Goal: Download file/media

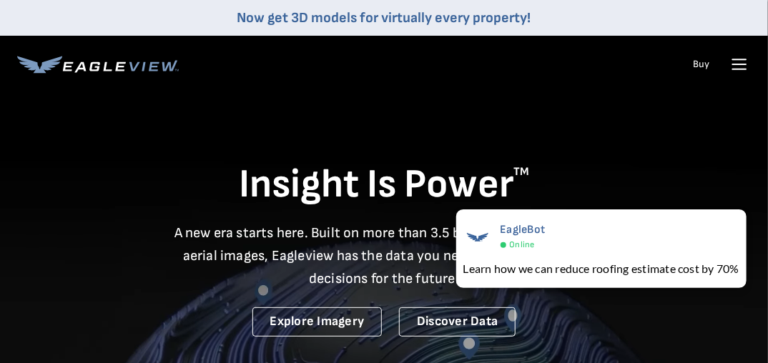
click at [739, 63] on icon at bounding box center [739, 64] width 23 height 23
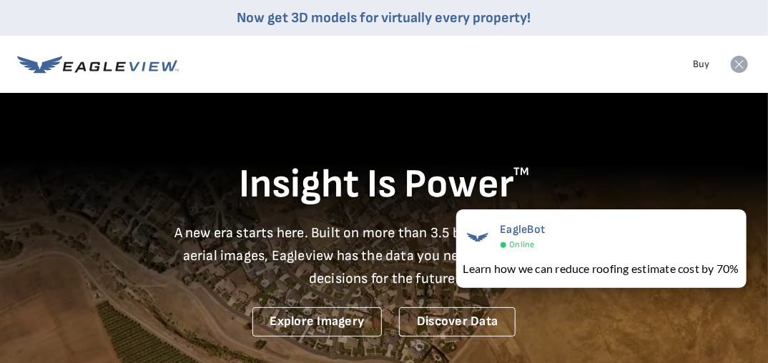
click at [742, 63] on icon at bounding box center [739, 64] width 17 height 17
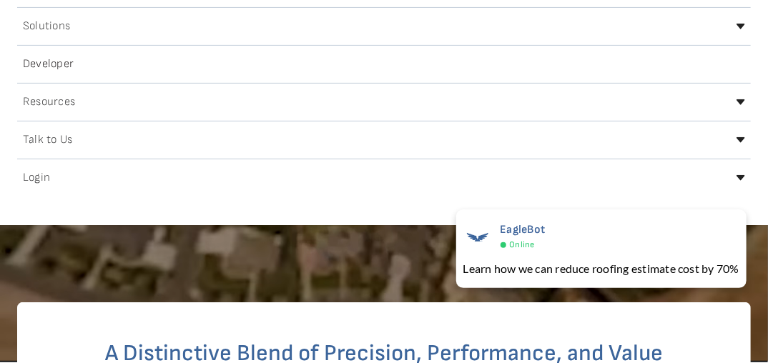
scroll to position [172, 0]
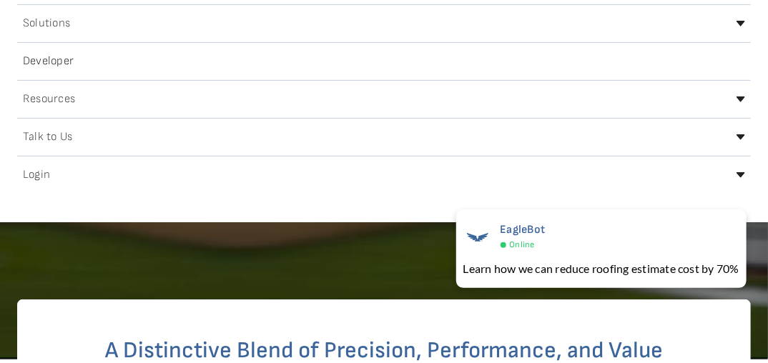
click at [63, 169] on div "Login" at bounding box center [384, 175] width 734 height 23
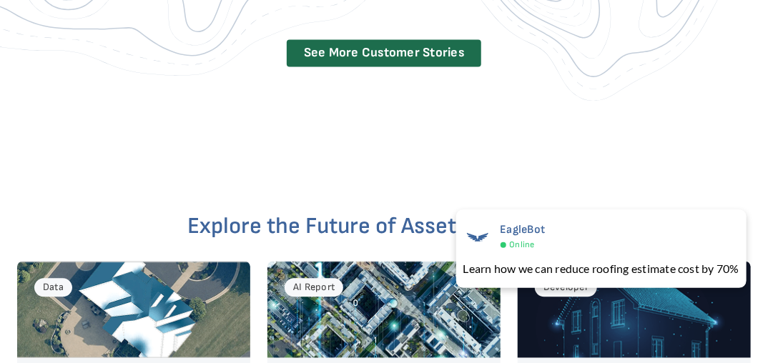
scroll to position [3089, 0]
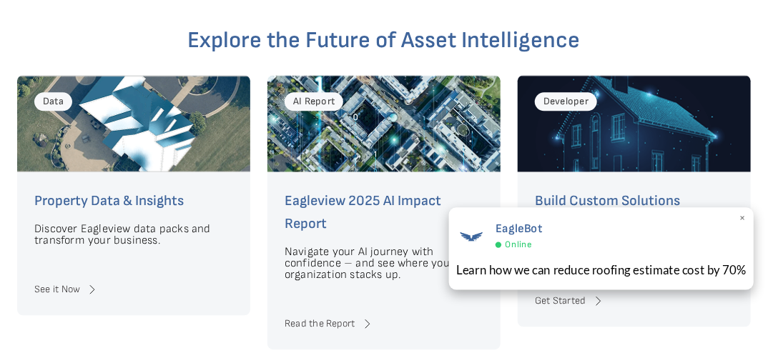
click at [744, 215] on span "×" at bounding box center [743, 219] width 8 height 15
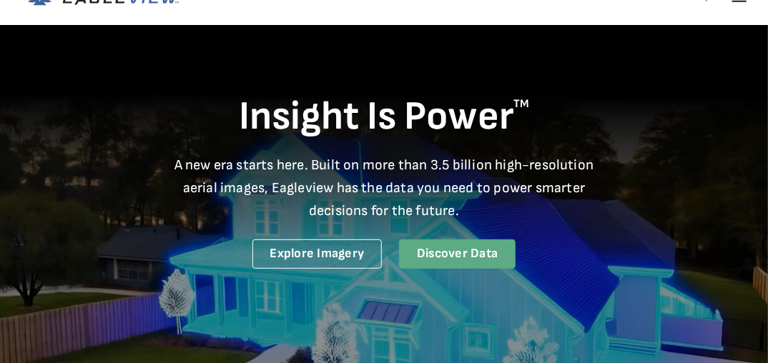
scroll to position [0, 0]
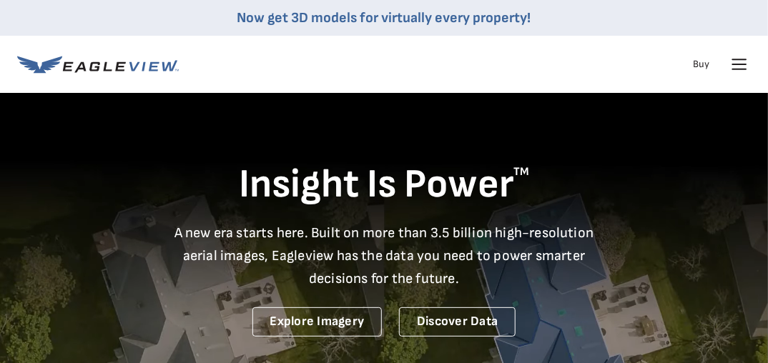
click at [743, 66] on icon at bounding box center [739, 64] width 23 height 23
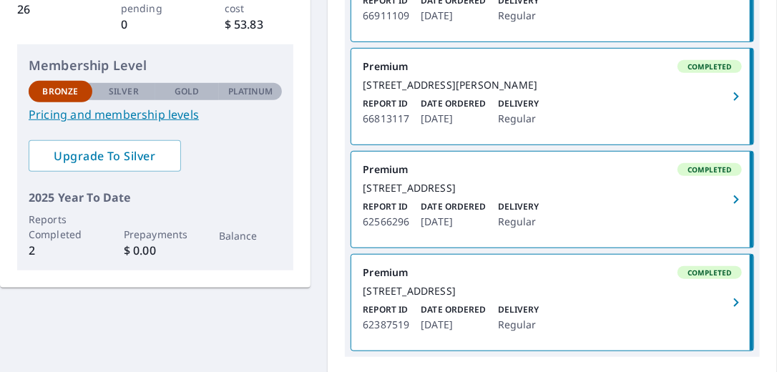
scroll to position [343, 0]
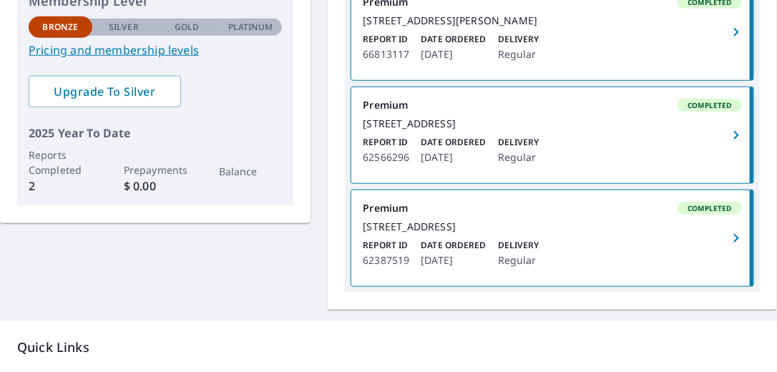
click at [435, 130] on div "[STREET_ADDRESS]" at bounding box center [552, 123] width 379 height 13
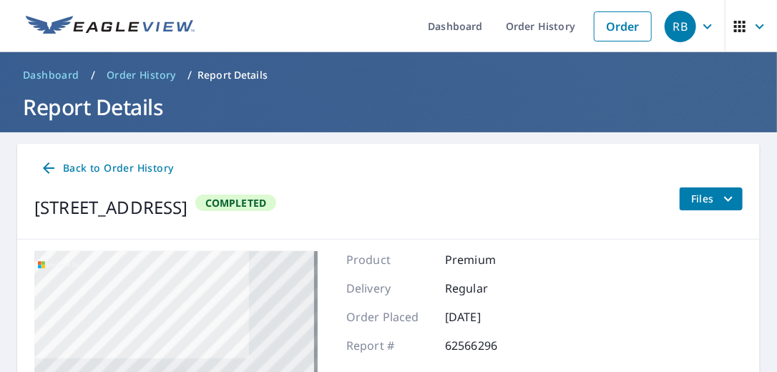
scroll to position [57, 0]
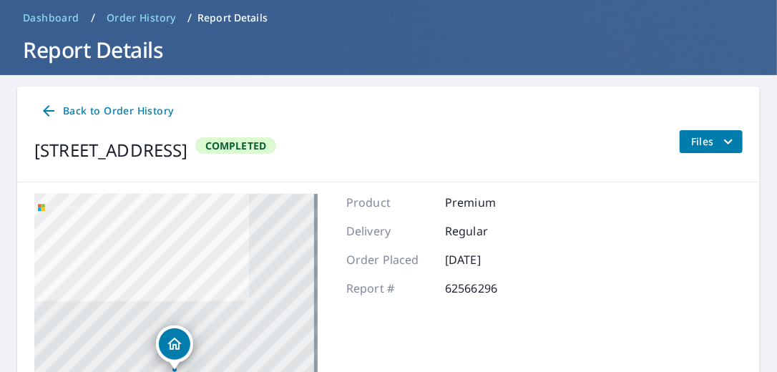
click at [275, 142] on span "Completed" at bounding box center [236, 146] width 79 height 14
click at [719, 135] on icon "filesDropdownBtn-62566296" at bounding box center [727, 141] width 17 height 17
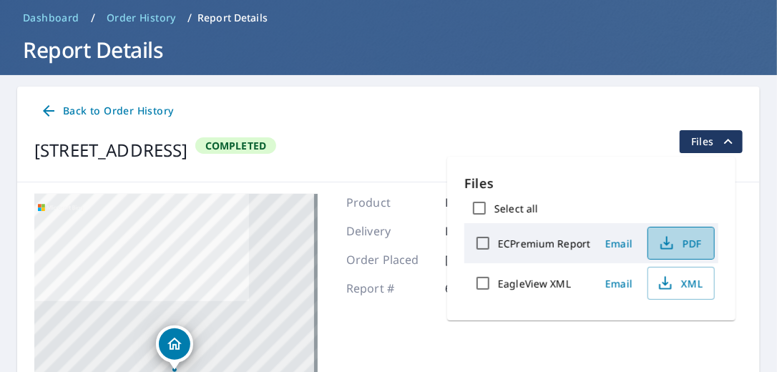
click at [678, 240] on span "PDF" at bounding box center [679, 243] width 46 height 17
click at [483, 242] on input "ECPremium Report" at bounding box center [483, 243] width 30 height 30
checkbox input "true"
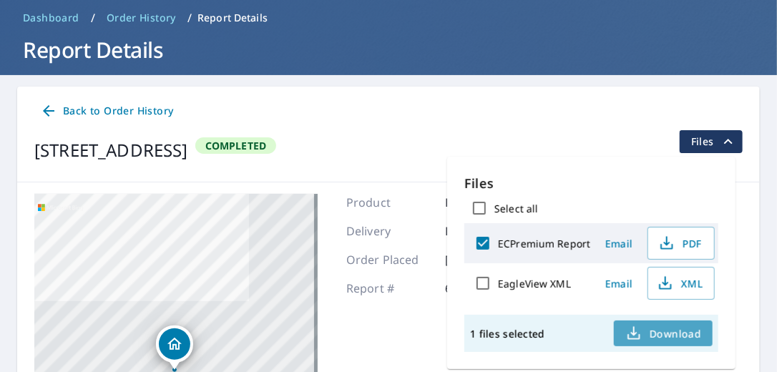
click at [651, 328] on span "Download" at bounding box center [663, 333] width 76 height 17
